Goal: Task Accomplishment & Management: Use online tool/utility

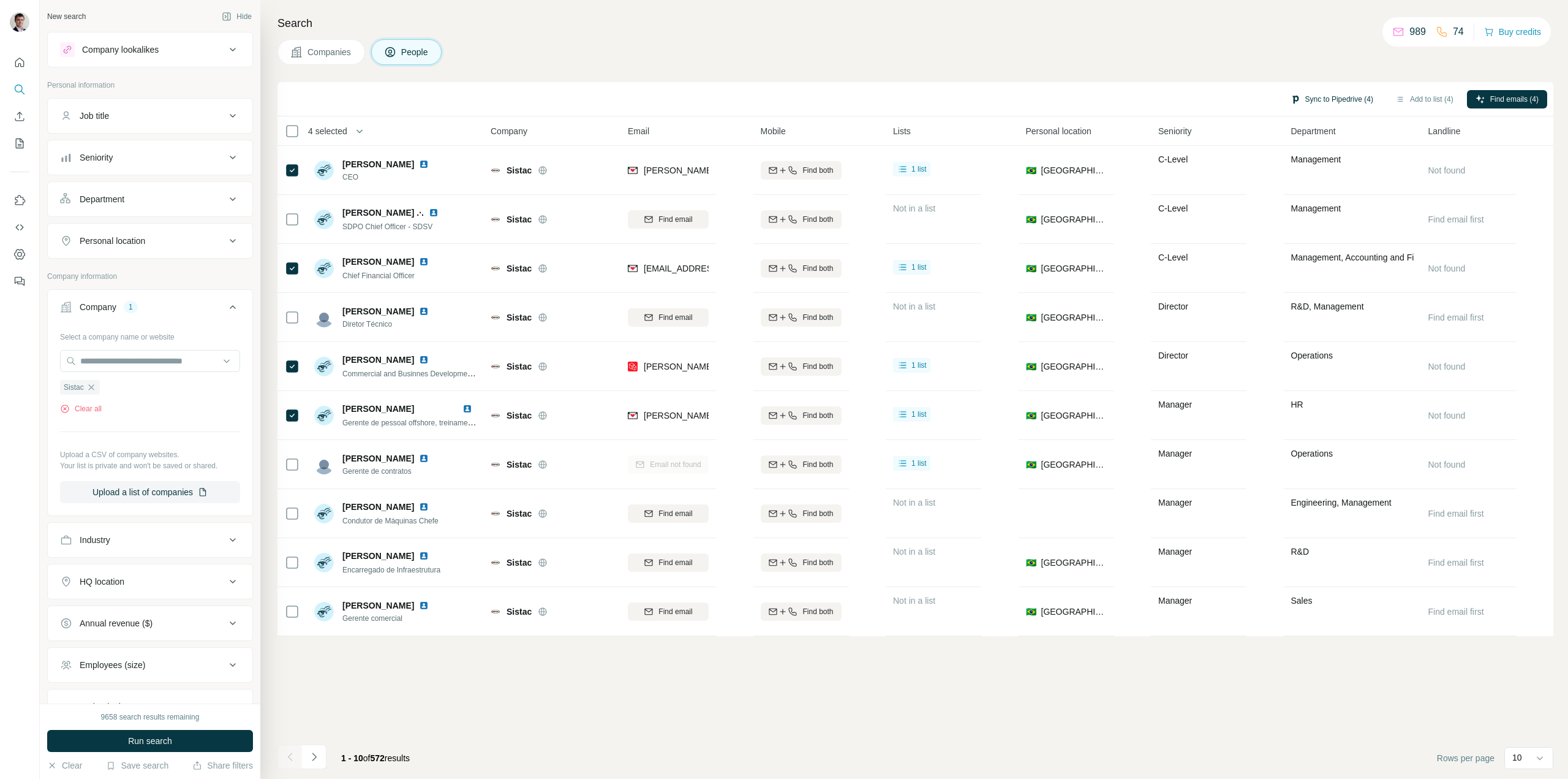
click at [1323, 103] on button "Sync to Pipedrive (4)" at bounding box center [1331, 99] width 100 height 19
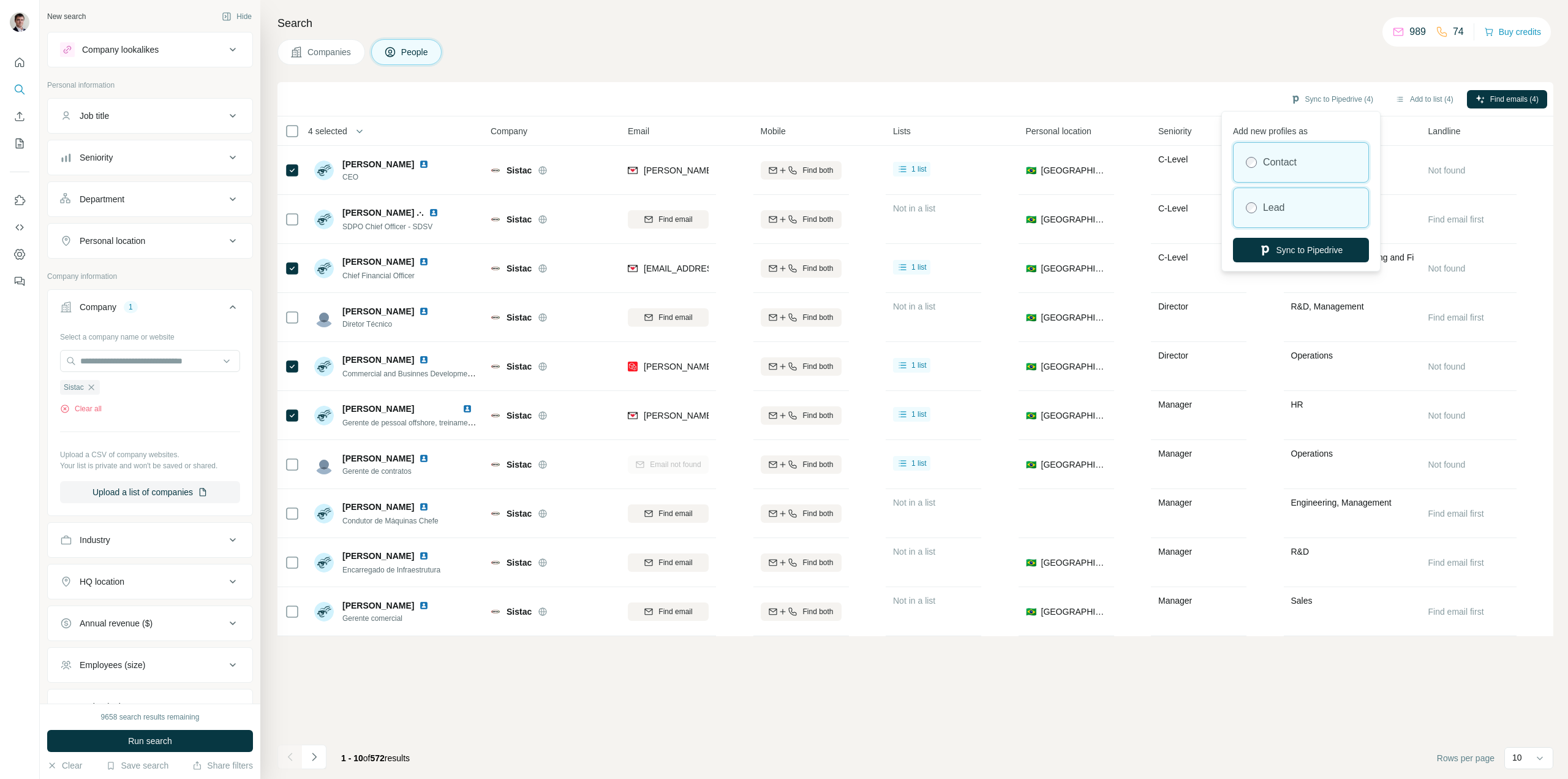
click at [1299, 215] on div "Lead" at bounding box center [1300, 208] width 134 height 39
click at [1284, 253] on button "Sync to Pipedrive" at bounding box center [1300, 249] width 136 height 24
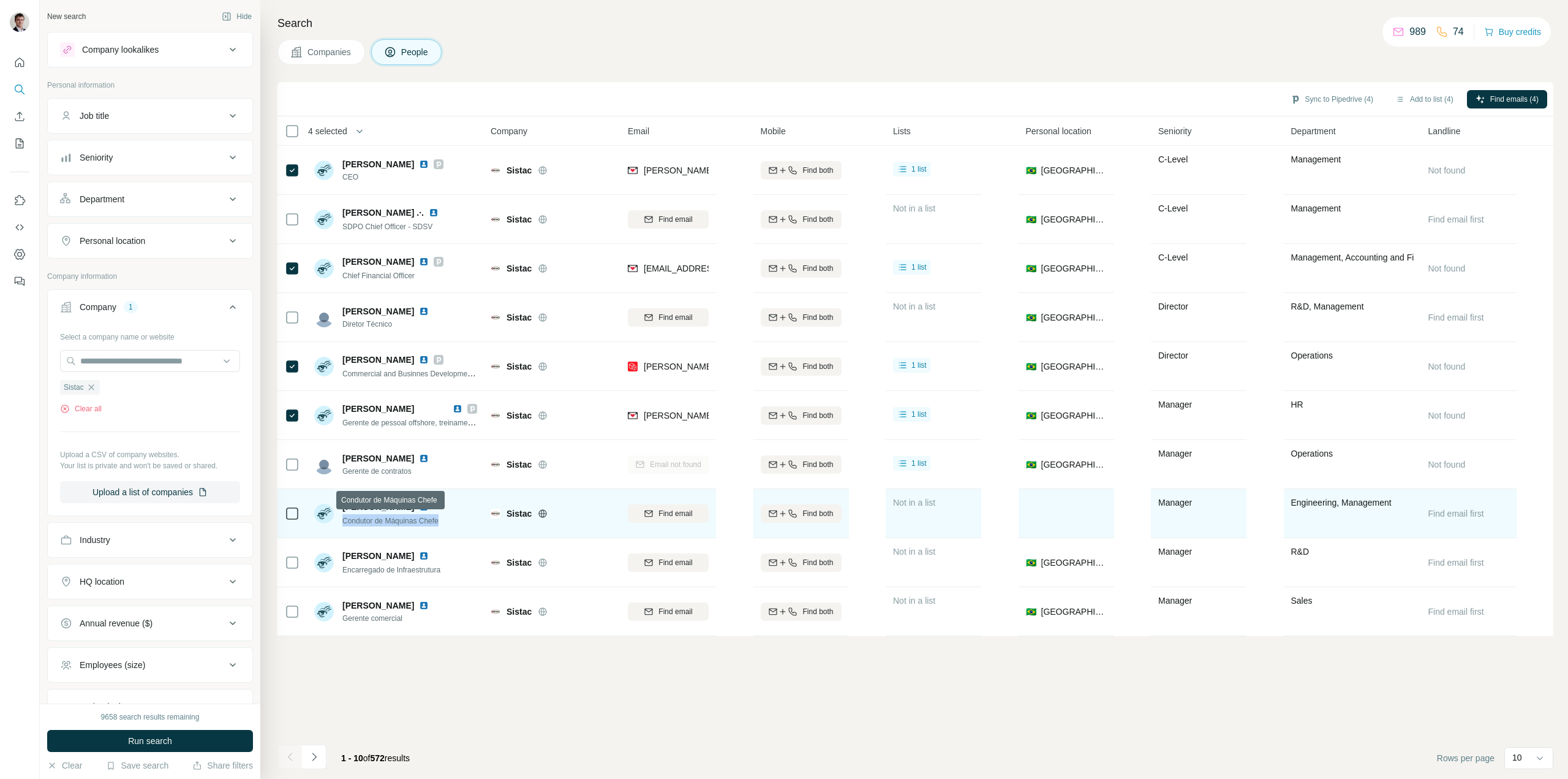
drag, startPoint x: 442, startPoint y: 521, endPoint x: 344, endPoint y: 513, distance: 98.3
click at [344, 514] on div "Condutor de Máquinas Chefe" at bounding box center [391, 520] width 97 height 12
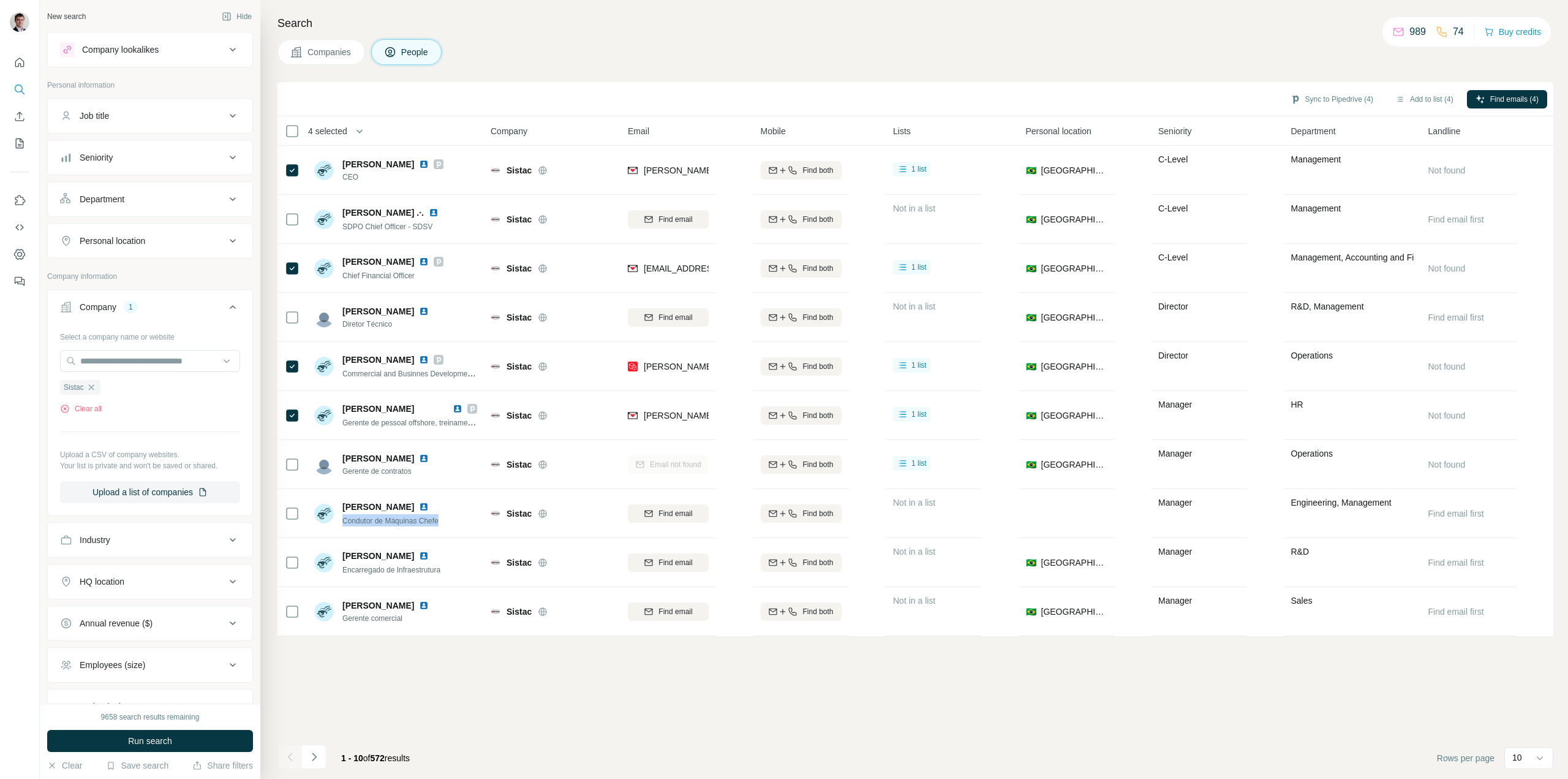
click at [316, 756] on icon "Navigate to next page" at bounding box center [314, 756] width 12 height 12
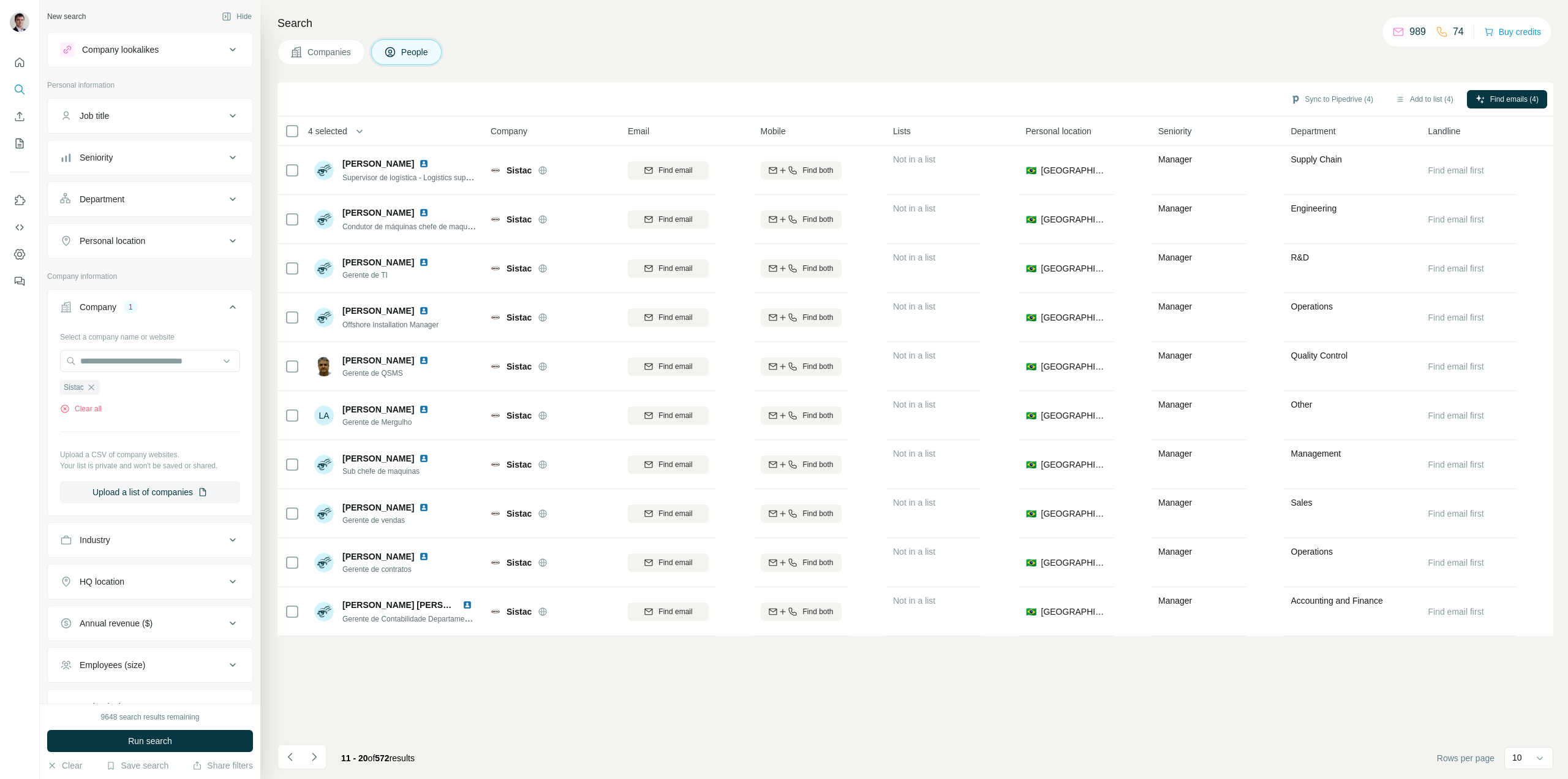
click at [216, 192] on button "Department" at bounding box center [150, 199] width 204 height 30
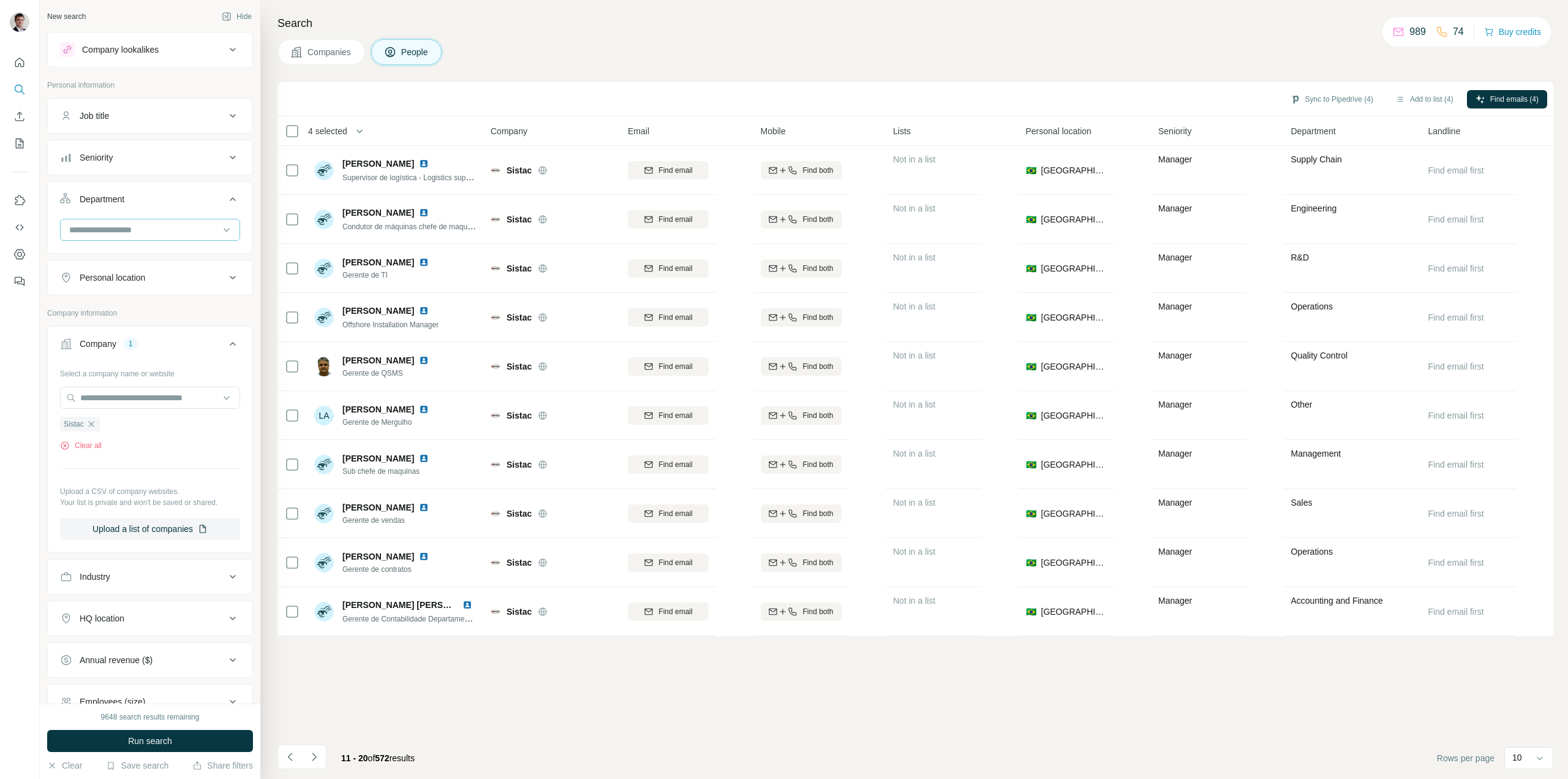
click at [146, 232] on input at bounding box center [143, 229] width 151 height 14
type input "*********"
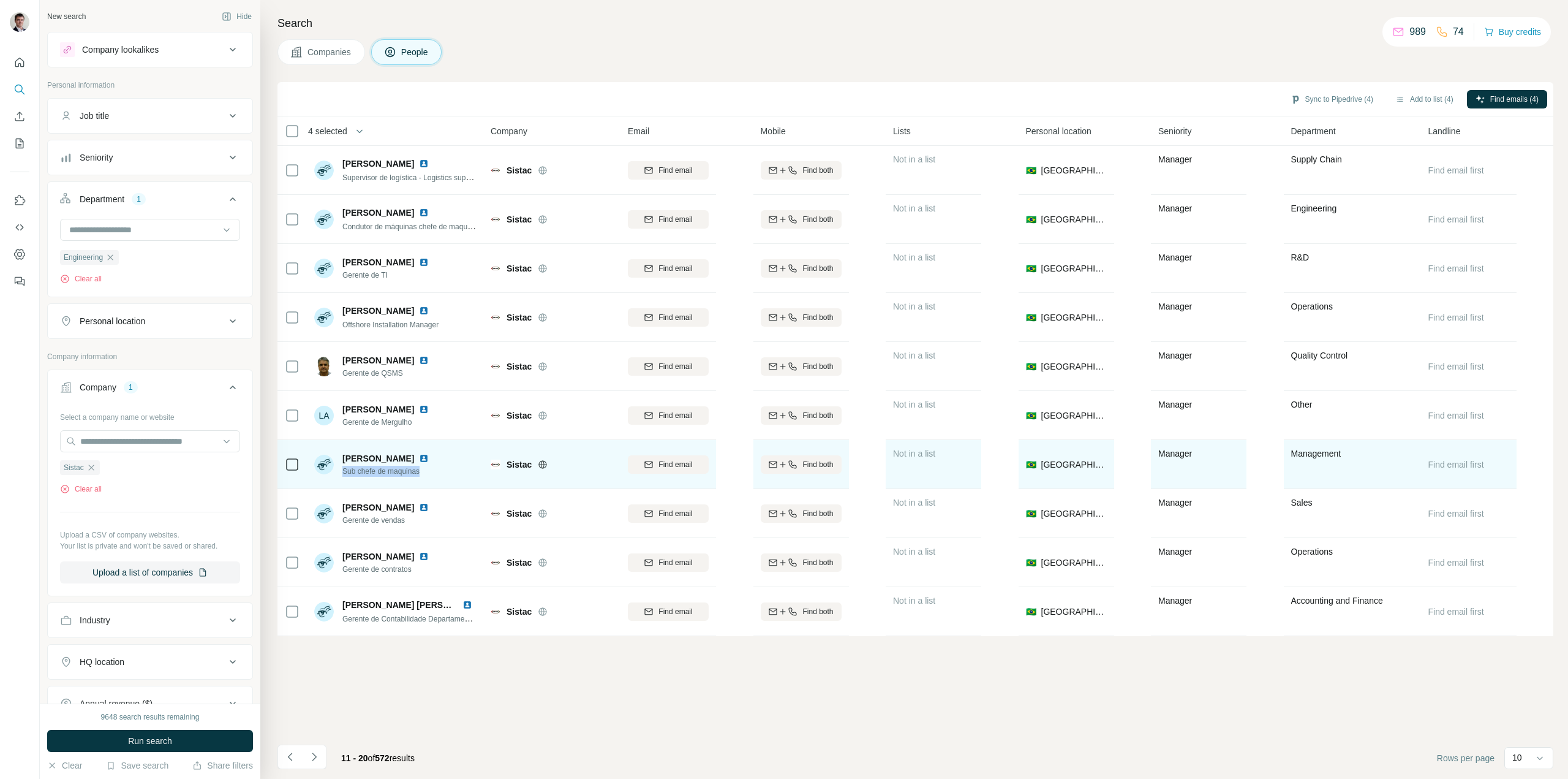
drag, startPoint x: 430, startPoint y: 471, endPoint x: 344, endPoint y: 469, distance: 86.0
click at [344, 469] on div "[PERSON_NAME] Sub chefe de maquinas" at bounding box center [396, 464] width 163 height 34
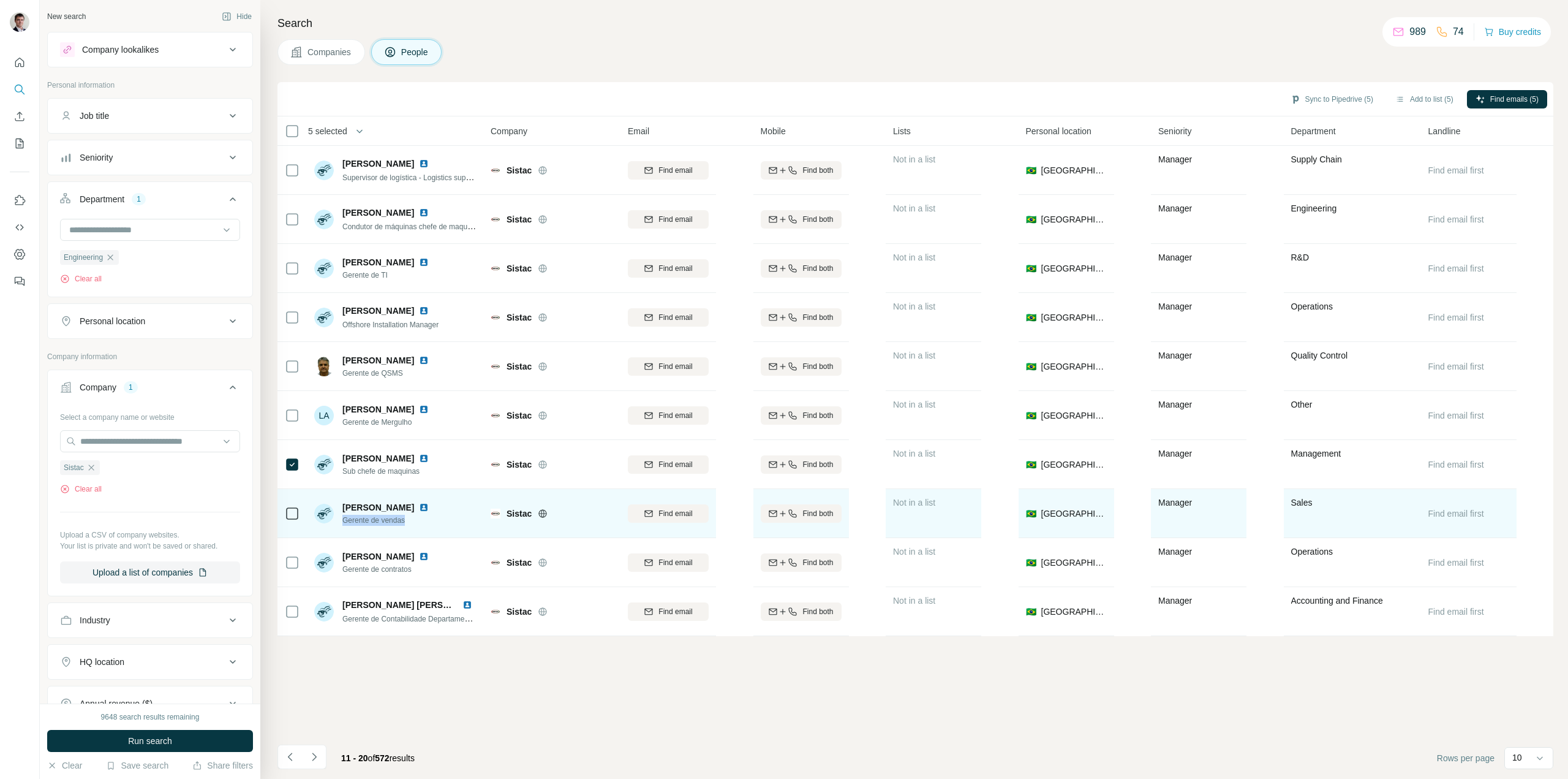
drag, startPoint x: 418, startPoint y: 525, endPoint x: 344, endPoint y: 523, distance: 74.0
click at [344, 523] on span "Gerente de vendas" at bounding box center [388, 520] width 91 height 11
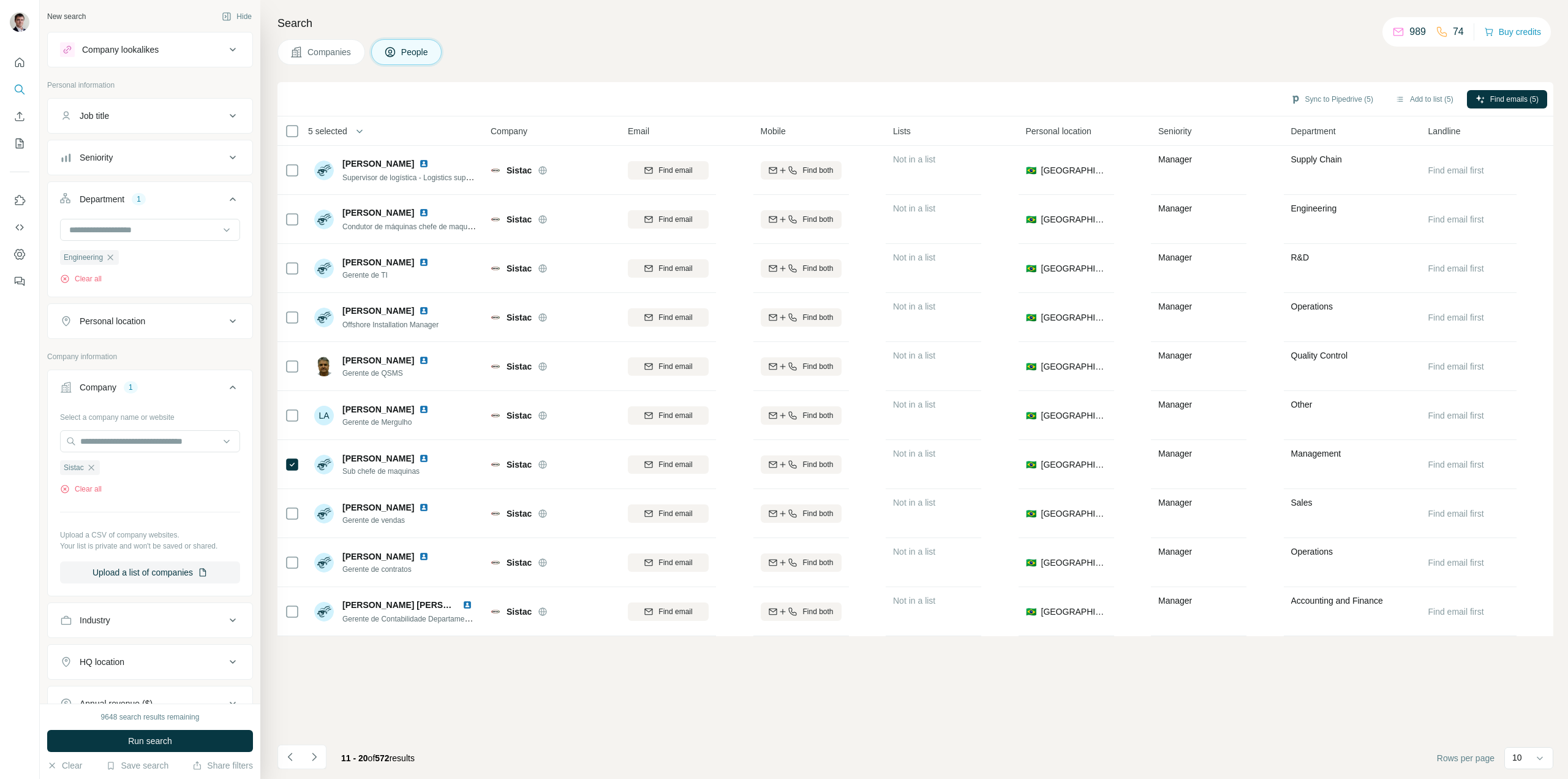
drag, startPoint x: 1397, startPoint y: 130, endPoint x: 1353, endPoint y: 144, distance: 46.2
drag, startPoint x: 1353, startPoint y: 144, endPoint x: 492, endPoint y: 679, distance: 1013.7
click at [492, 679] on div "Sync to Pipedrive (5) Add to list (5) Find emails (5) 5 selected People Company…" at bounding box center [916, 431] width 1276 height 697
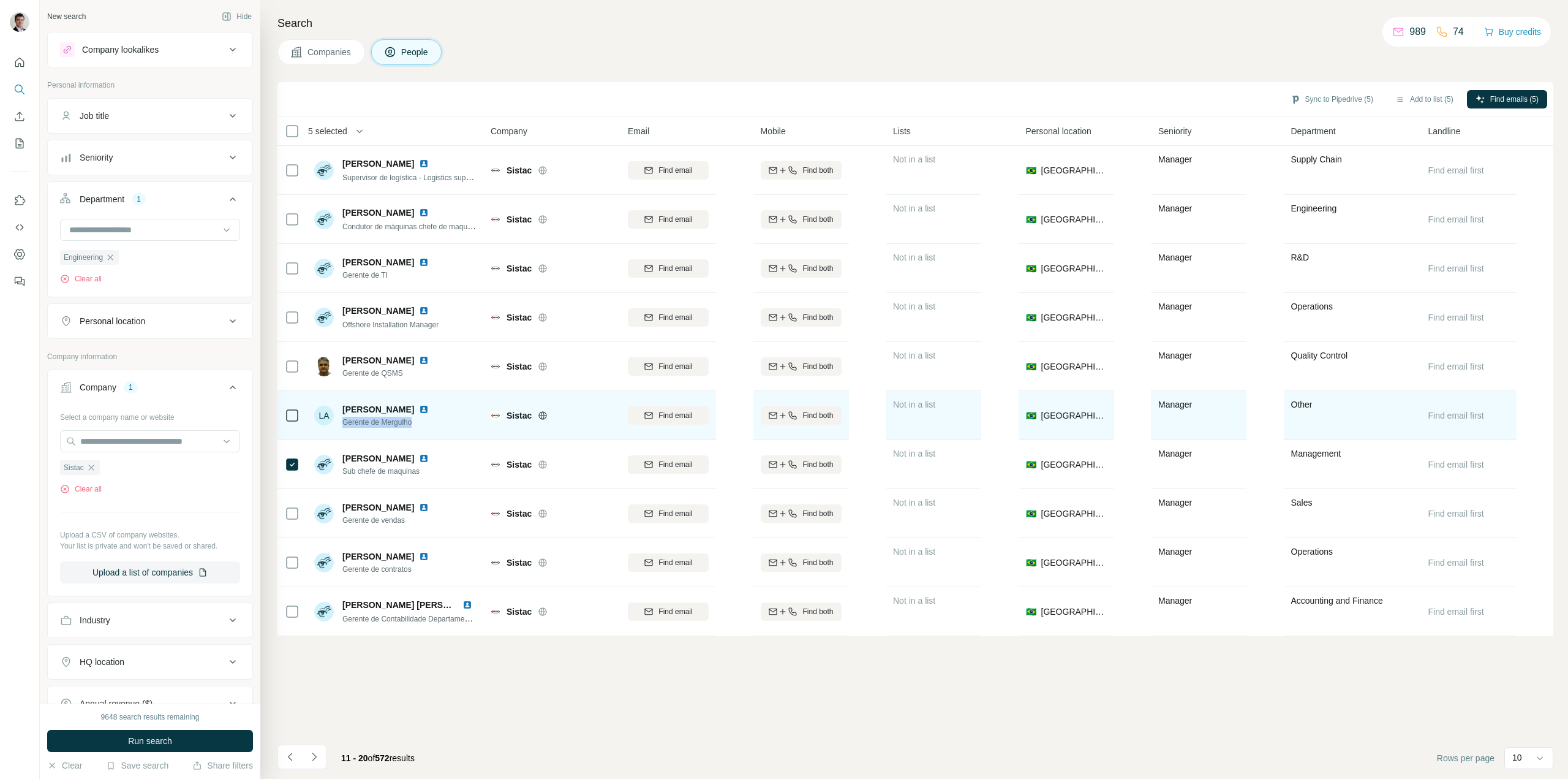
drag, startPoint x: 414, startPoint y: 427, endPoint x: 342, endPoint y: 424, distance: 72.1
click at [342, 424] on div "LA [PERSON_NAME] Gerente de Mergulho" at bounding box center [374, 415] width 119 height 24
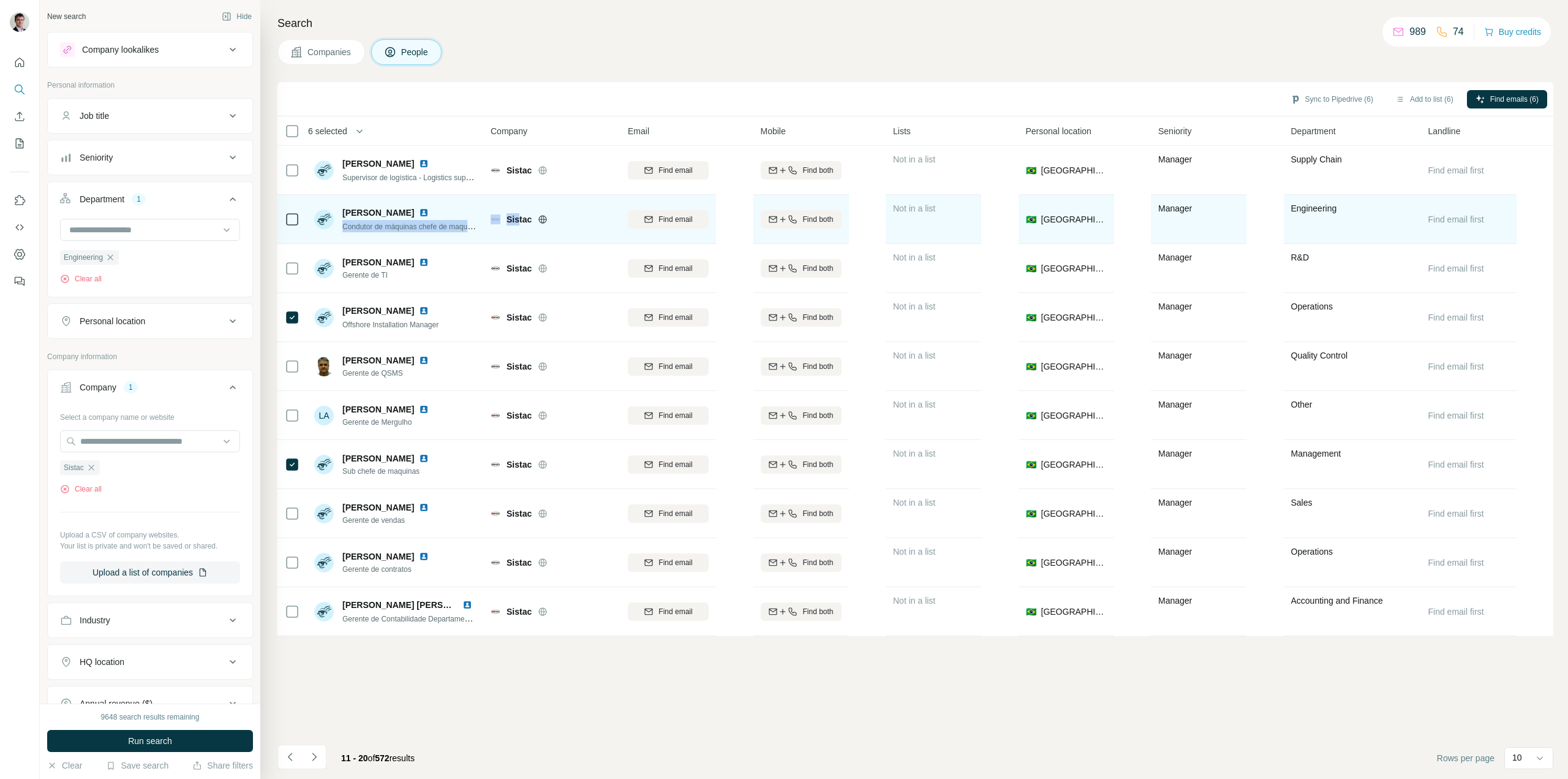
drag, startPoint x: 343, startPoint y: 228, endPoint x: 520, endPoint y: 231, distance: 177.0
click at [0, 0] on tr "[PERSON_NAME] Condutor de máquinas chefe de maquinas Sistac Find email Find bot…" at bounding box center [0, 0] width 0 height 0
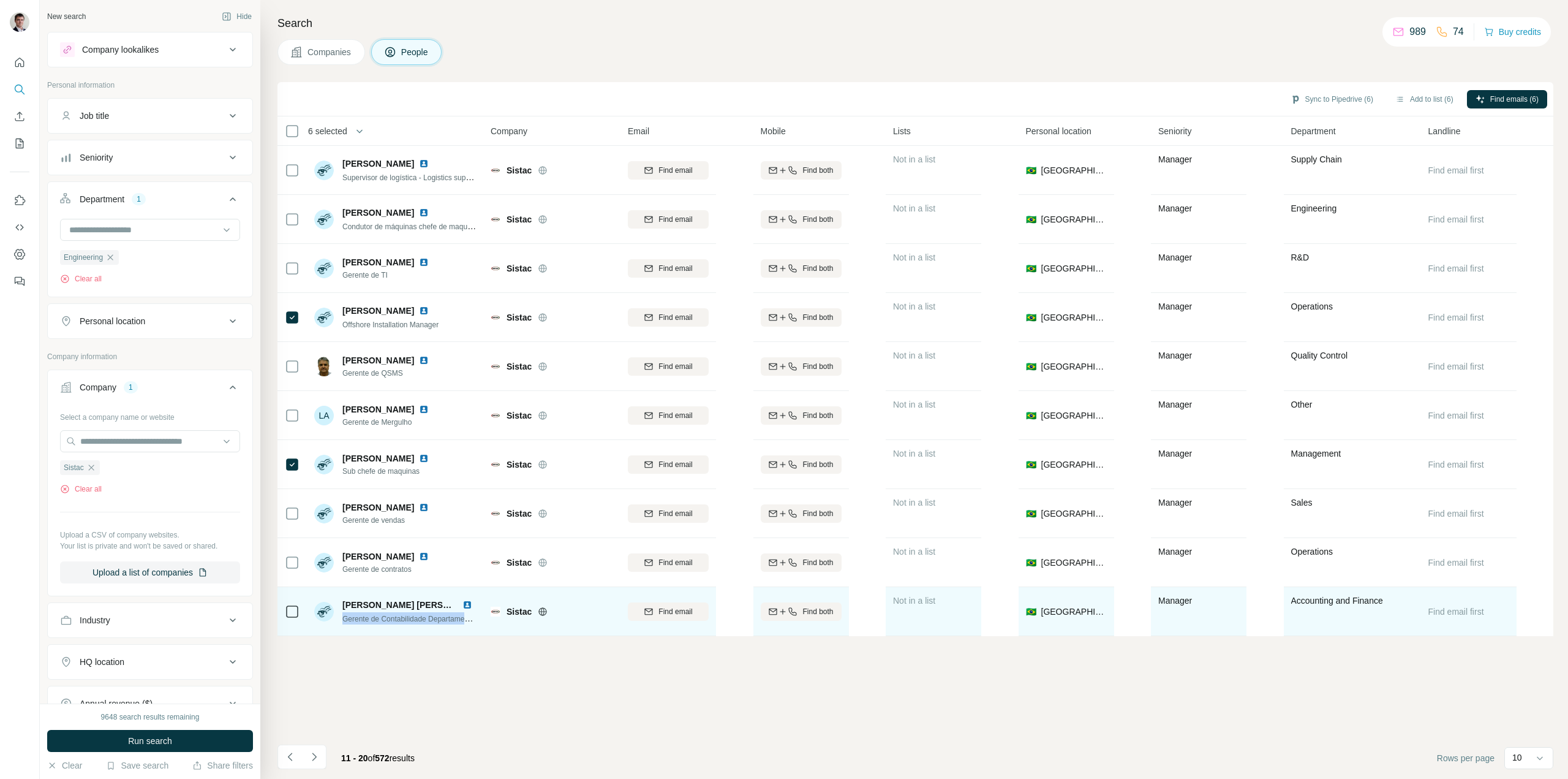
drag, startPoint x: 340, startPoint y: 620, endPoint x: 482, endPoint y: 617, distance: 142.0
click at [482, 617] on td "[PERSON_NAME] [PERSON_NAME] Albuquerque Gerente de Contabilidade Departamento P…" at bounding box center [395, 611] width 178 height 49
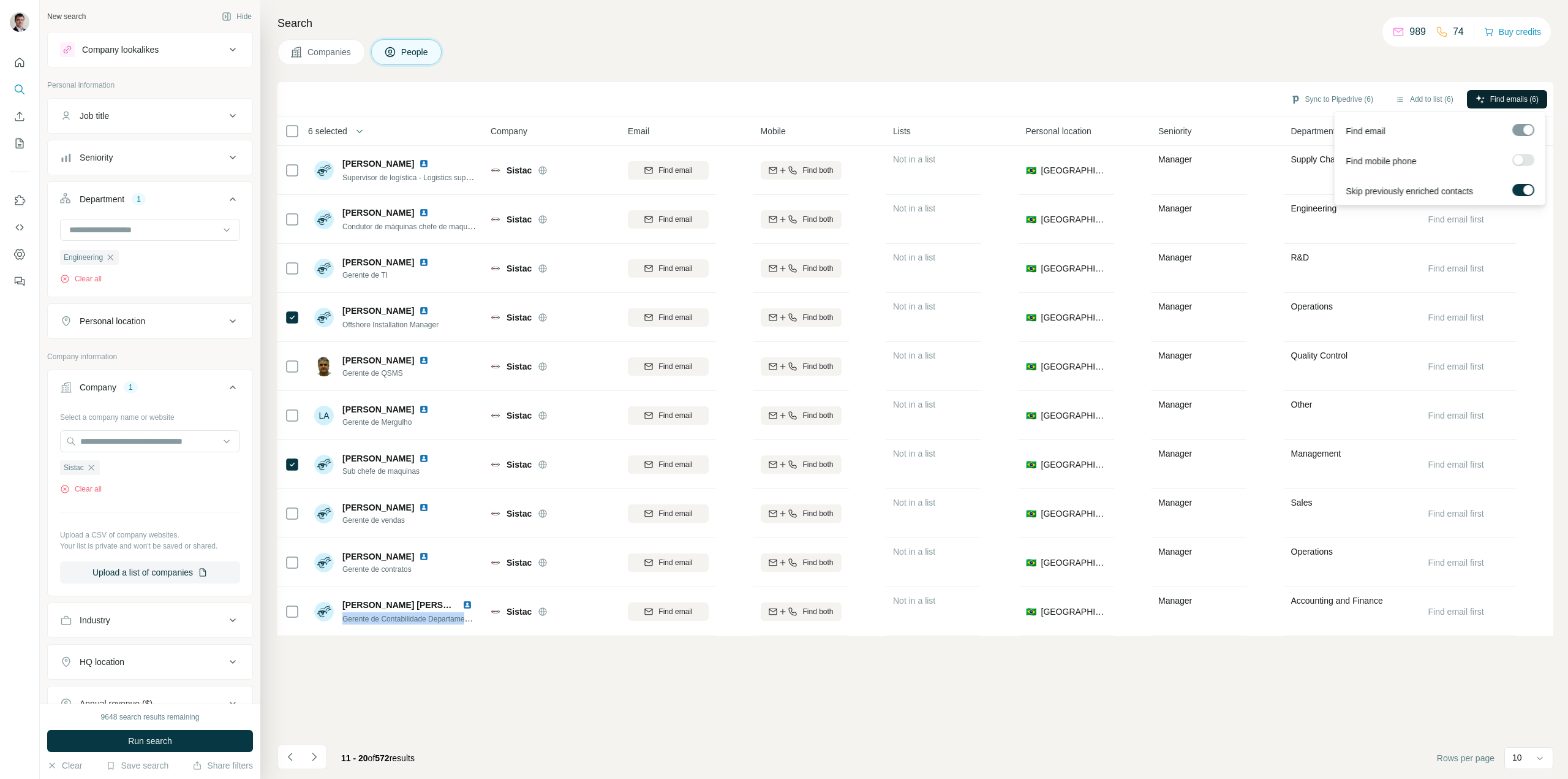
click at [1493, 97] on span "Find emails (6)" at bounding box center [1514, 99] width 48 height 11
